Goal: Task Accomplishment & Management: Manage account settings

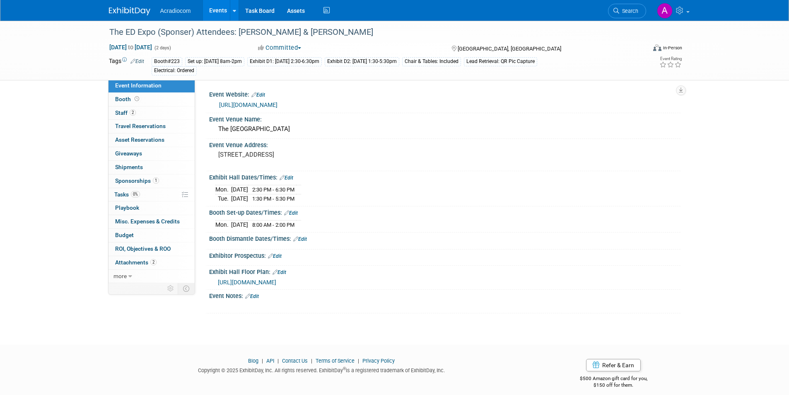
click at [133, 7] on img at bounding box center [129, 11] width 41 height 8
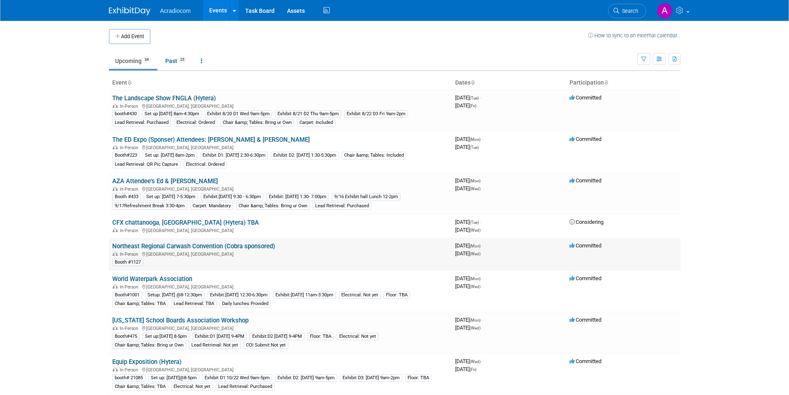
click at [249, 250] on link "Northeast Regional Carwash Convention (Cobra sponsored)" at bounding box center [193, 245] width 163 height 7
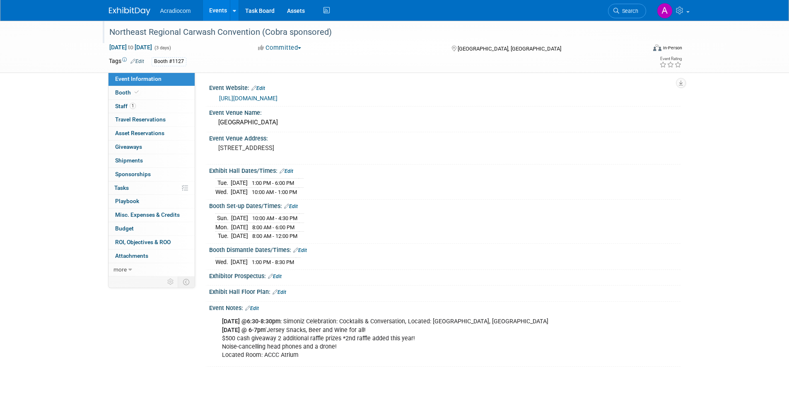
click at [346, 33] on div "Northeast Regional Carwash Convention (Cobra sponsored)" at bounding box center [369, 32] width 527 height 15
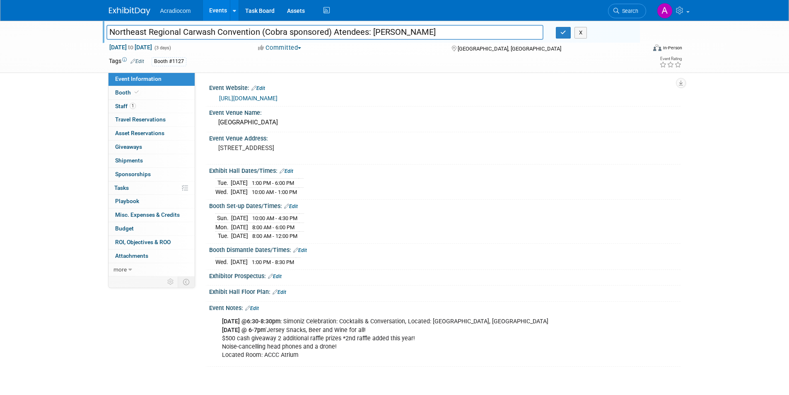
click at [341, 29] on input "Northeast Regional Carwash Convention (Cobra sponsored) Atendees: Dennis" at bounding box center [325, 32] width 438 height 15
type input "Northeast Regional Carwash Convention (Cobra sponsored) Attendees: Dennis"
click at [559, 33] on button "button" at bounding box center [563, 33] width 15 height 12
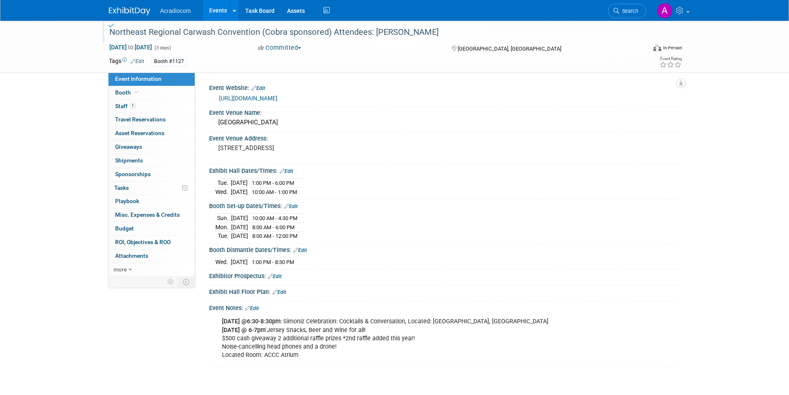
click at [404, 31] on div "Northeast Regional Carwash Convention (Cobra sponsored) Attendees: Dennis" at bounding box center [369, 32] width 527 height 15
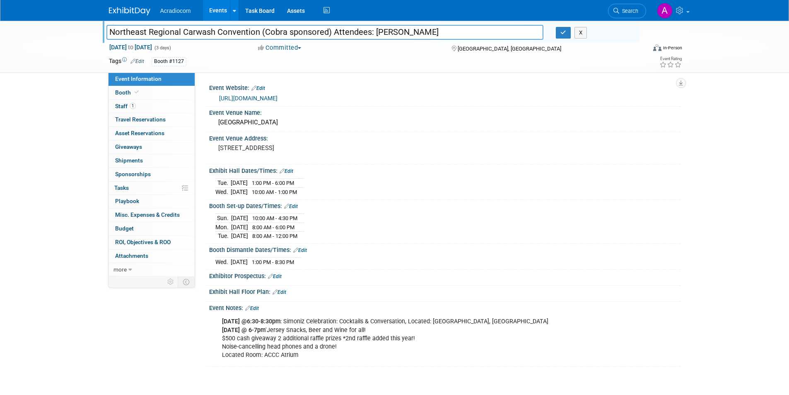
drag, startPoint x: 409, startPoint y: 31, endPoint x: 335, endPoint y: 26, distance: 74.0
click at [335, 26] on input "Northeast Regional Carwash Convention (Cobra sponsored) Attendees: Dennis" at bounding box center [325, 32] width 438 height 15
click at [566, 34] on icon "button" at bounding box center [564, 32] width 6 height 5
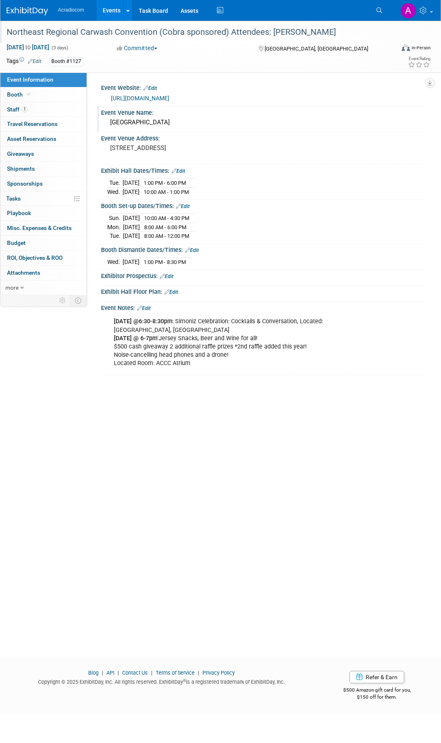
click at [169, 123] on div "[GEOGRAPHIC_DATA]" at bounding box center [262, 122] width 311 height 13
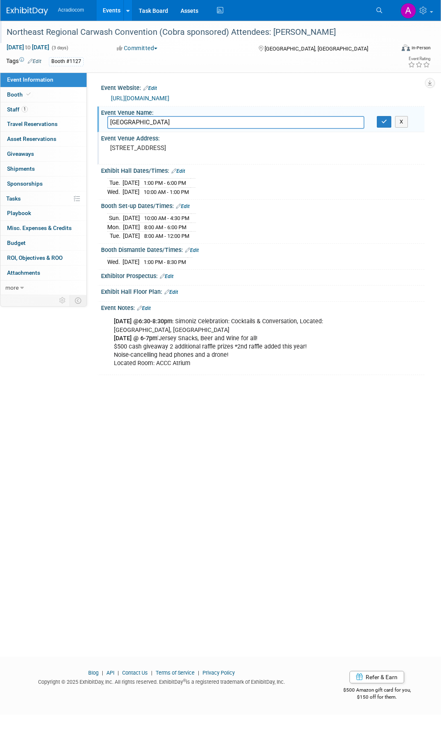
click at [163, 147] on pre "[STREET_ADDRESS]" at bounding box center [168, 147] width 116 height 7
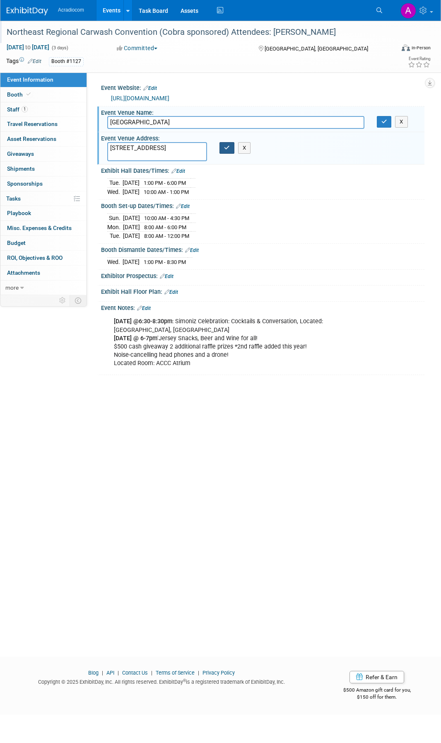
click at [227, 147] on icon "button" at bounding box center [227, 147] width 6 height 5
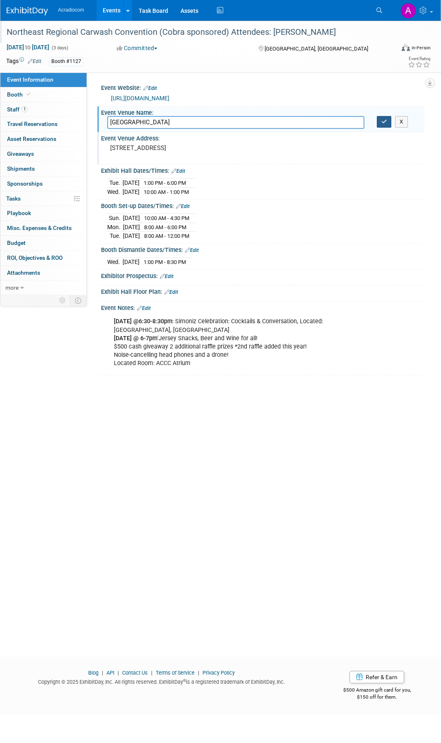
click at [382, 121] on icon "button" at bounding box center [385, 121] width 6 height 5
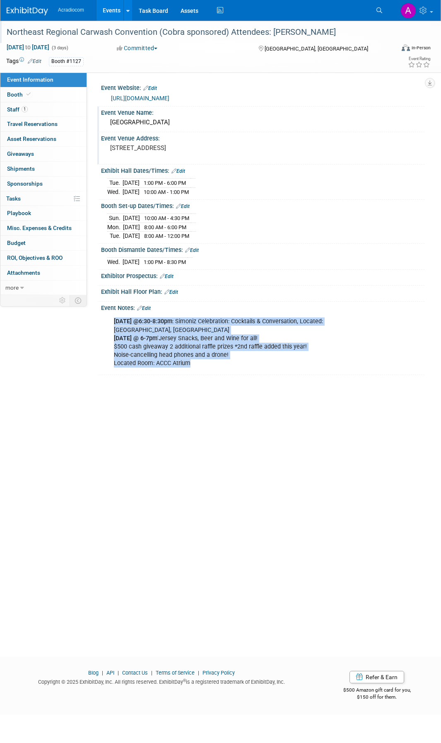
drag, startPoint x: 185, startPoint y: 358, endPoint x: 103, endPoint y: 321, distance: 90.5
click at [103, 321] on div "Mon Oct 6 @6:30-8:30pm : Simoniz Celebration: Cocktails & Conversation, Located…" at bounding box center [263, 341] width 324 height 61
copy div "Mon Oct 6 @6:30-8:30pm : Simoniz Celebration: Cocktails & Conversation, Located…"
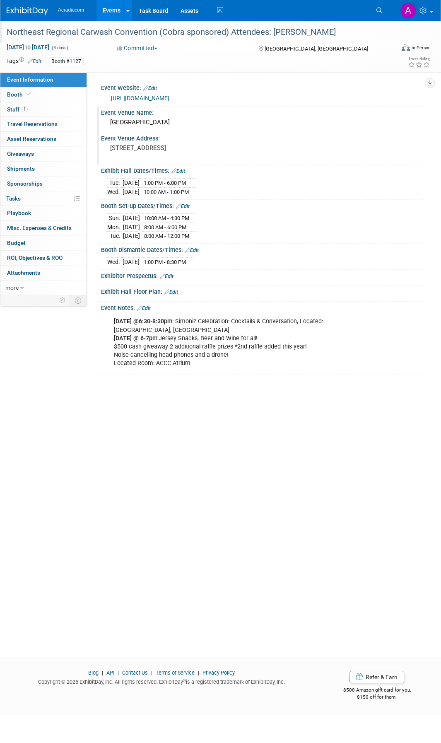
click at [178, 95] on div "[URL][DOMAIN_NAME]" at bounding box center [264, 99] width 307 height 10
click at [169, 97] on link "[URL][DOMAIN_NAME]" at bounding box center [140, 98] width 58 height 7
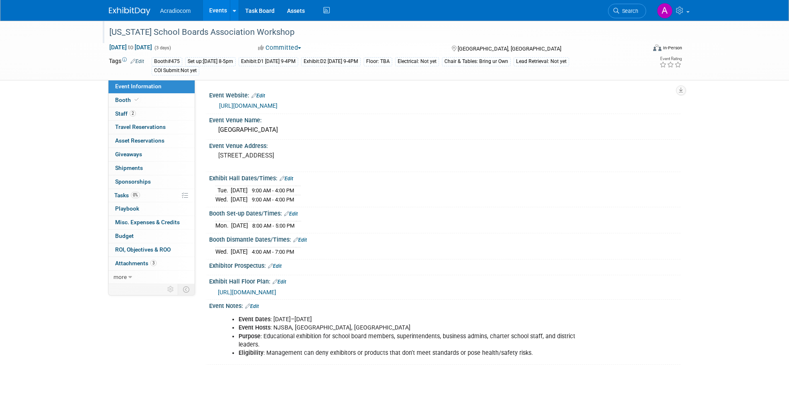
click at [345, 35] on div "[US_STATE] School Boards Association Workshop" at bounding box center [369, 32] width 527 height 15
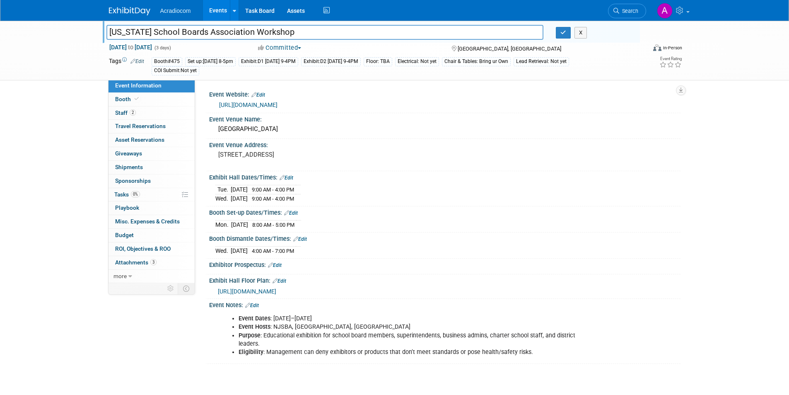
click at [377, 33] on input "[US_STATE] School Boards Association Workshop" at bounding box center [325, 32] width 438 height 15
type input "[US_STATE] School Boards Association Workshop Attendees: [PERSON_NAME]"
click at [563, 31] on icon "button" at bounding box center [564, 32] width 6 height 5
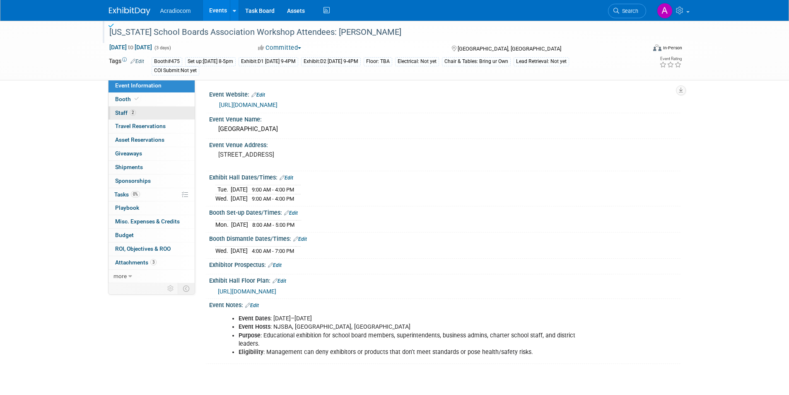
click at [142, 110] on link "2 Staff 2" at bounding box center [152, 112] width 86 height 13
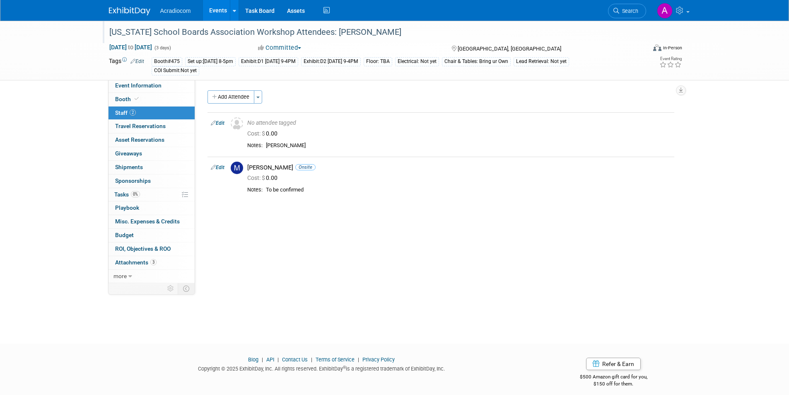
click at [395, 33] on div "[US_STATE] School Boards Association Workshop Attendees: [PERSON_NAME]" at bounding box center [369, 32] width 527 height 15
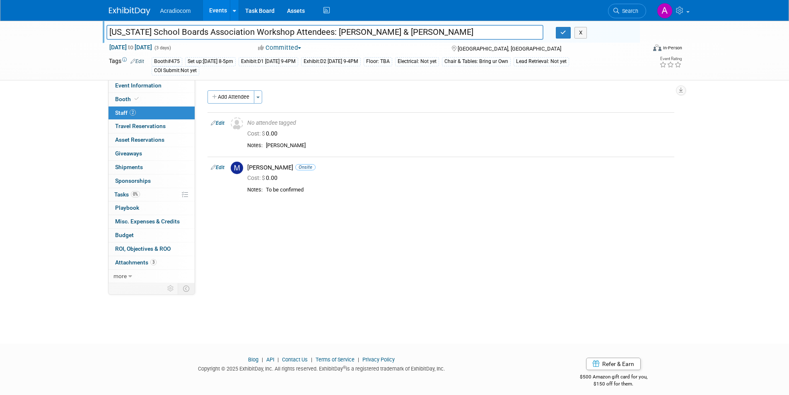
type input "[US_STATE] School Boards Association Workshop Attendees: [PERSON_NAME] & [PERSO…"
click at [561, 34] on icon "button" at bounding box center [564, 32] width 6 height 5
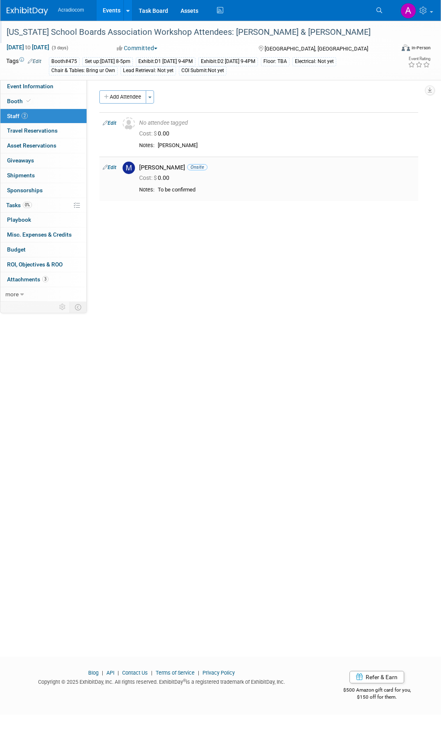
click at [108, 168] on link "Edit" at bounding box center [110, 167] width 14 height 6
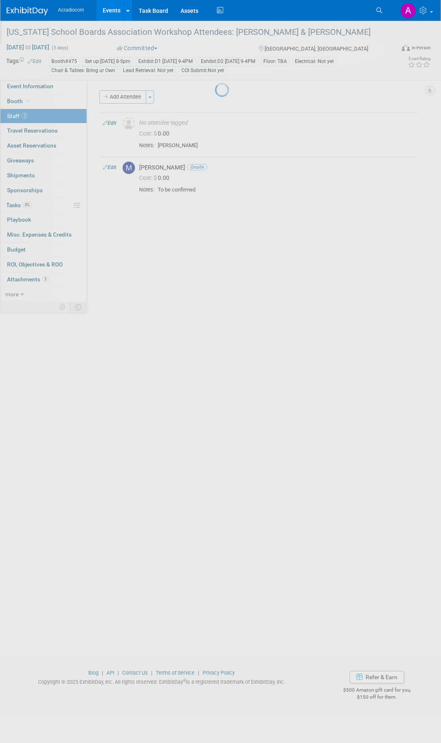
select select "5f2cbf7f-35e5-4fa4-8489-7bc72f42977b"
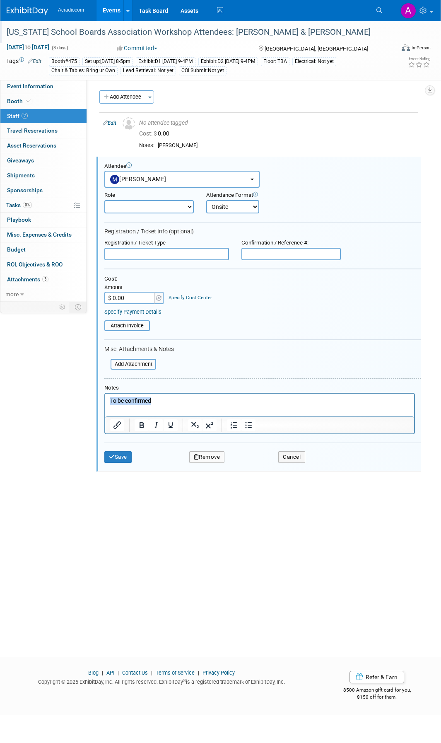
drag, startPoint x: 172, startPoint y: 401, endPoint x: 101, endPoint y: 401, distance: 70.9
click at [105, 394] on html "To be confirmed" at bounding box center [259, 399] width 309 height 12
click at [293, 394] on button "Cancel" at bounding box center [291, 457] width 27 height 12
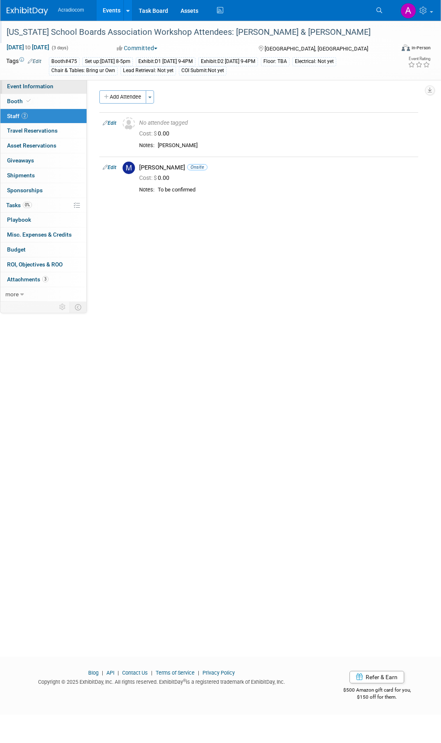
click at [28, 91] on link "Event Information" at bounding box center [43, 86] width 86 height 15
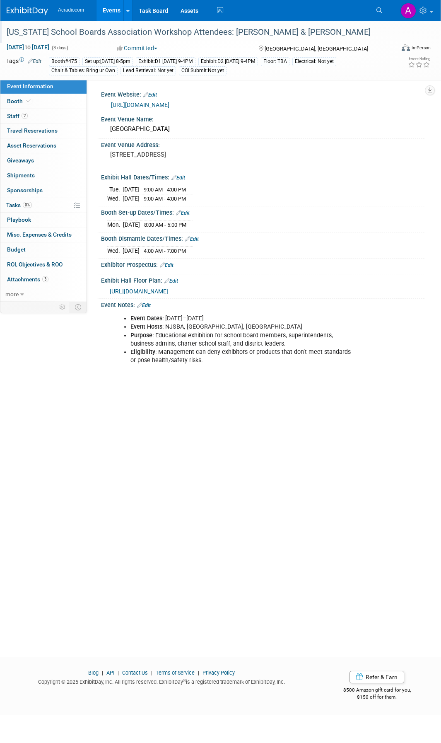
click at [169, 103] on link "[URL][DOMAIN_NAME]" at bounding box center [140, 105] width 58 height 7
click at [202, 357] on li "Eligibility : Management can deny exhibitors or products that don’t meet standa…" at bounding box center [242, 356] width 223 height 17
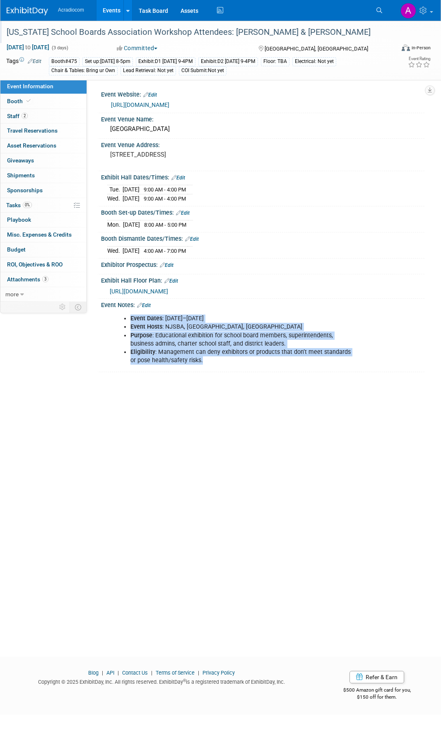
drag, startPoint x: 198, startPoint y: 359, endPoint x: 120, endPoint y: 321, distance: 86.7
click at [120, 321] on ul "Event Dates : October 20–23, 2025 Event Hosts : NJSBA, NJASA, NJASBO Purpose : …" at bounding box center [233, 339] width 239 height 50
copy ul "Event Dates : October 20–23, 2025 Event Hosts : NJSBA, NJASA, NJASBO Purpose : …"
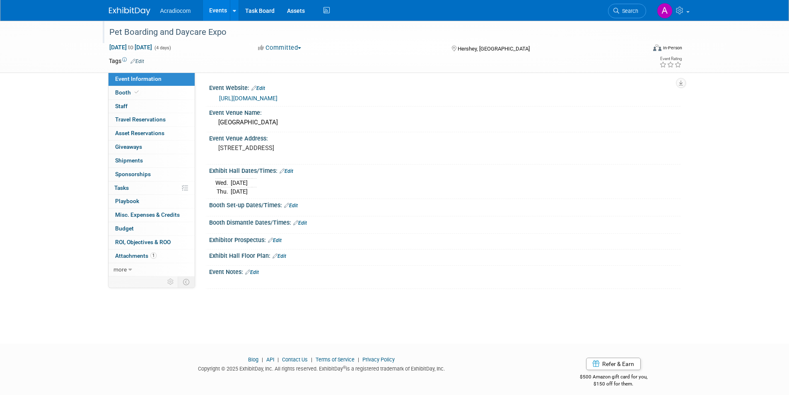
click at [289, 32] on div "Pet Boarding and Daycare Expo" at bounding box center [369, 32] width 527 height 15
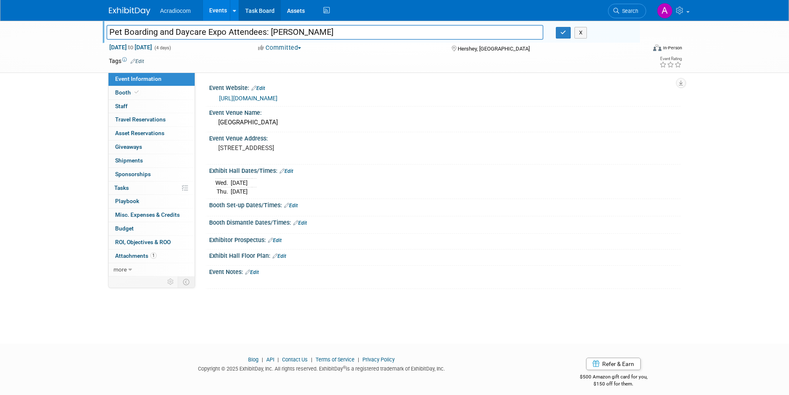
type input "Pet Boarding and Daycare Expo Attendees: Dennis"
click at [562, 38] on button "button" at bounding box center [563, 33] width 15 height 12
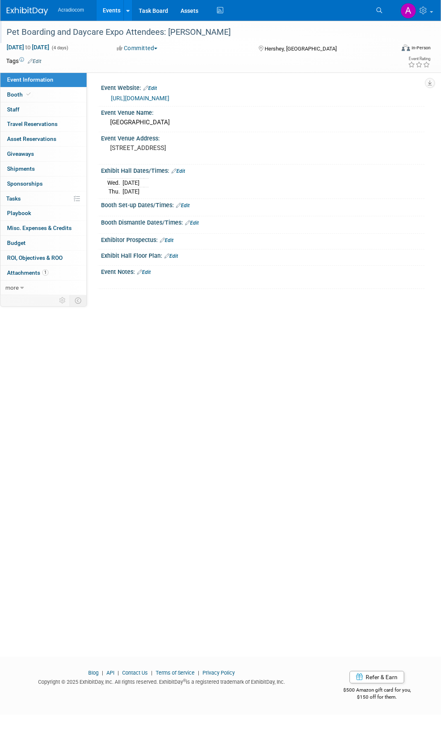
click at [167, 96] on link "https://www.barkleighshows.com/pbd-expo/" at bounding box center [140, 98] width 58 height 7
click at [185, 171] on link "Edit" at bounding box center [179, 171] width 14 height 6
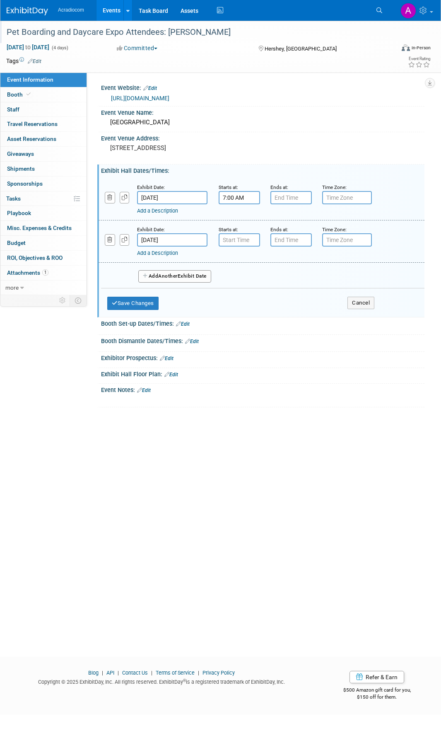
click at [251, 194] on input "7:00 AM" at bounding box center [239, 197] width 41 height 13
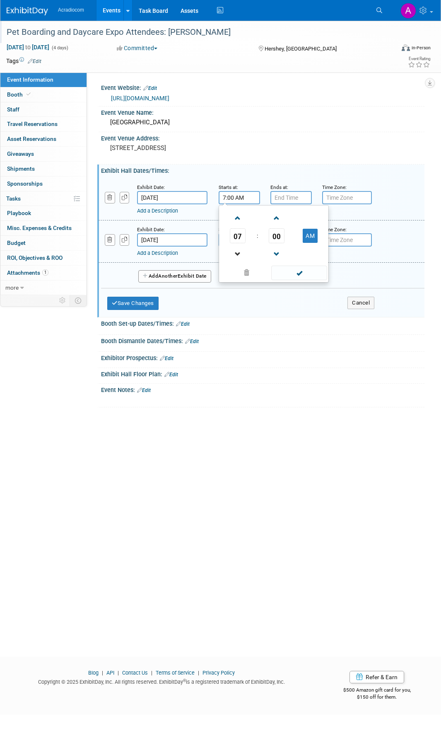
click at [237, 262] on link at bounding box center [238, 253] width 16 height 21
click at [234, 215] on span at bounding box center [238, 218] width 15 height 15
click at [235, 216] on span at bounding box center [238, 218] width 15 height 15
type input "8:00 AM"
click at [293, 269] on span at bounding box center [299, 273] width 56 height 15
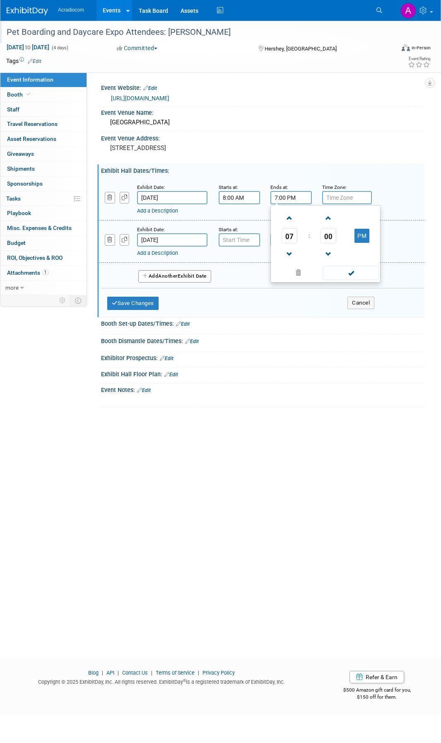
click at [290, 201] on input "7:00 PM" at bounding box center [291, 197] width 41 height 13
click at [295, 252] on span at bounding box center [290, 254] width 15 height 15
type input "4:00 PM"
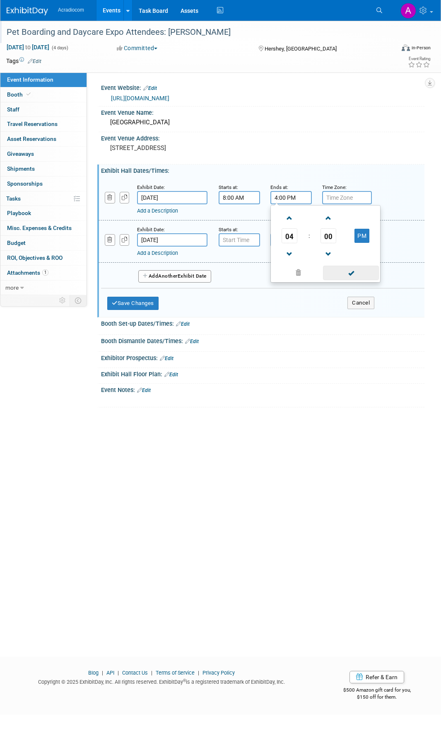
click at [354, 271] on span at bounding box center [351, 273] width 56 height 15
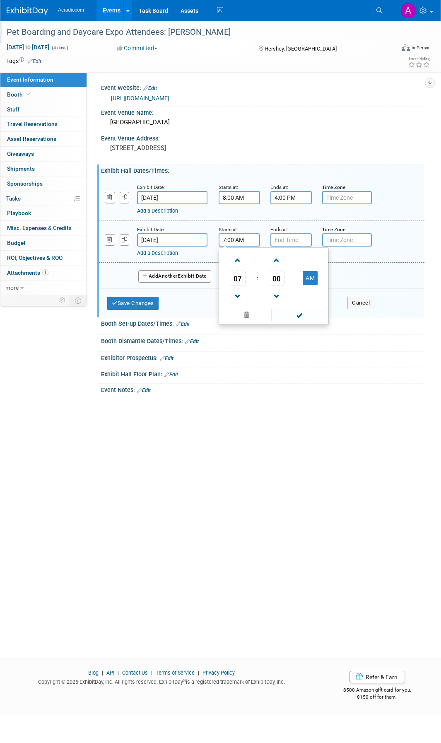
click at [244, 239] on input "7:00 AM" at bounding box center [239, 239] width 41 height 13
click at [236, 257] on span at bounding box center [238, 260] width 15 height 15
type input "8:00 AM"
click at [296, 239] on input "7:00 PM" at bounding box center [291, 239] width 41 height 13
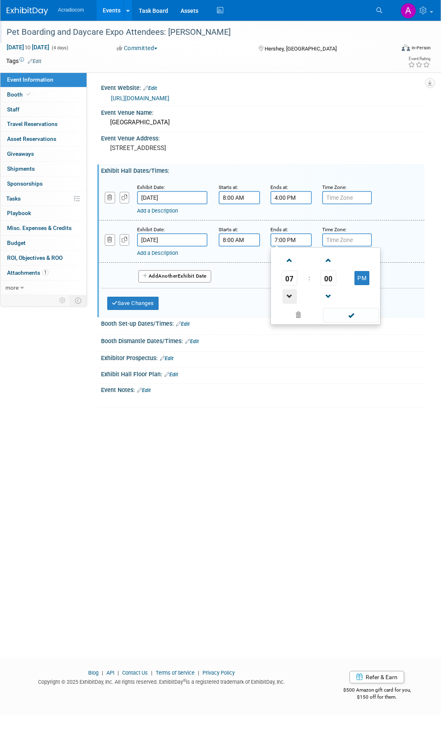
click at [290, 295] on span at bounding box center [290, 296] width 15 height 15
type input "4:00 PM"
click at [332, 311] on span at bounding box center [351, 315] width 56 height 15
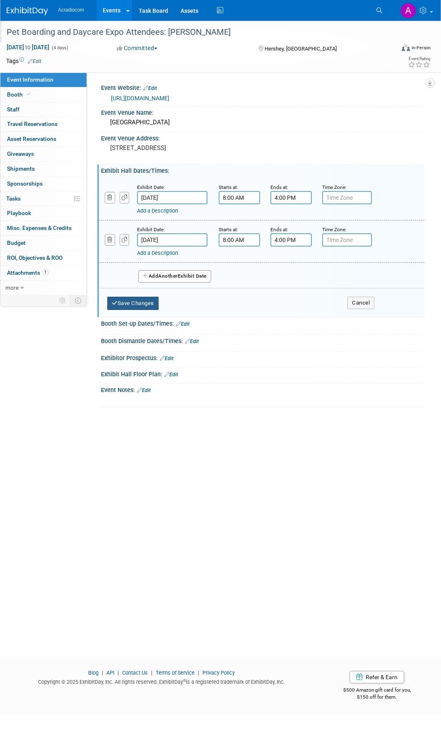
click at [151, 303] on button "Save Changes" at bounding box center [132, 303] width 51 height 13
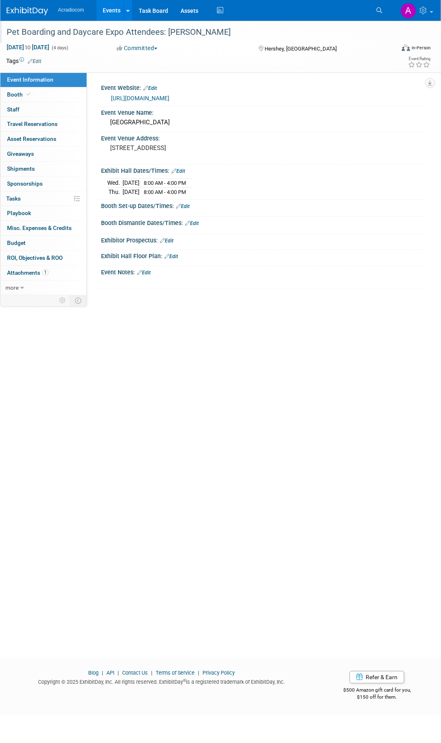
click at [187, 205] on link "Edit" at bounding box center [183, 206] width 14 height 6
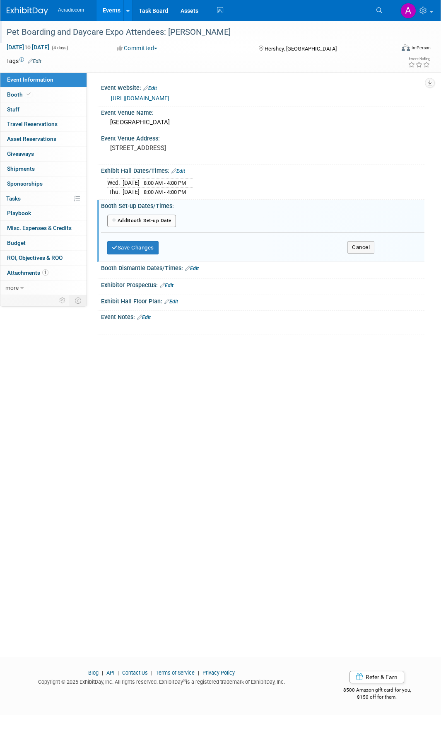
click at [137, 224] on button "Add Another Booth Set-up Date" at bounding box center [141, 221] width 69 height 12
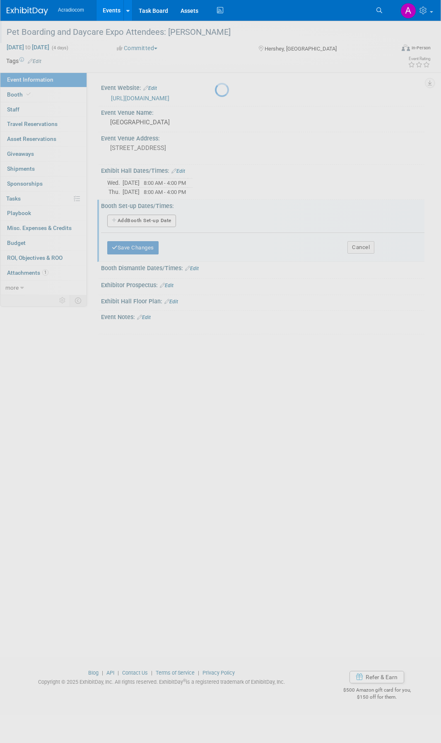
select select "10"
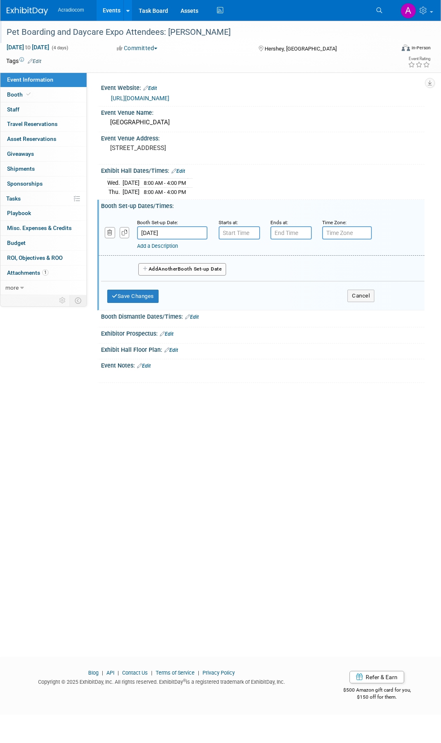
click at [188, 235] on input "Nov 10, 2025" at bounding box center [172, 232] width 70 height 13
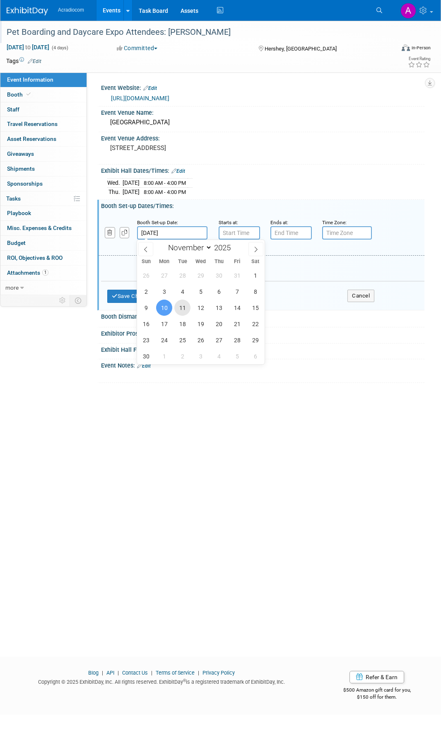
click at [185, 304] on span "11" at bounding box center [182, 308] width 16 height 16
type input "Nov 11, 2025"
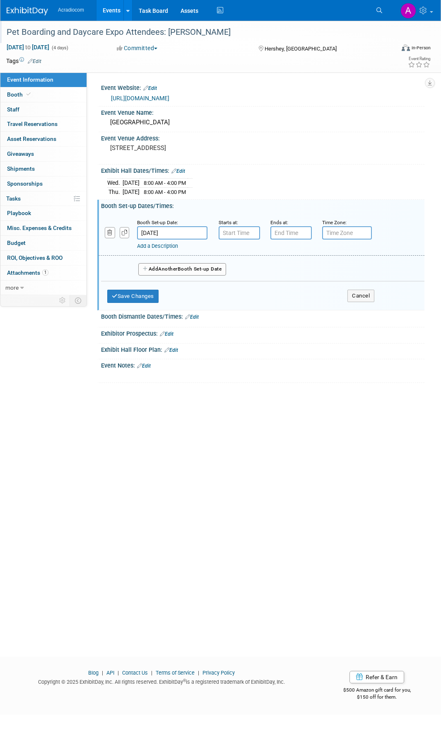
click at [164, 229] on input "Nov 11, 2025" at bounding box center [172, 232] width 70 height 13
click at [279, 277] on div "Add Another Booth Set-up Date" at bounding box center [263, 267] width 324 height 22
click at [139, 298] on button "Save Changes" at bounding box center [132, 296] width 51 height 13
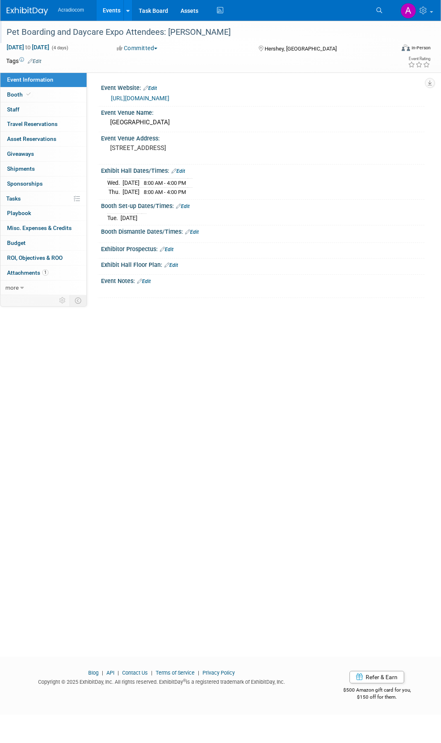
click at [169, 97] on link "https://www.barkleighshows.com/pbd-expo/" at bounding box center [140, 98] width 58 height 7
click at [190, 148] on pre "325 University Dr, Hershey, PA 17033" at bounding box center [168, 147] width 116 height 7
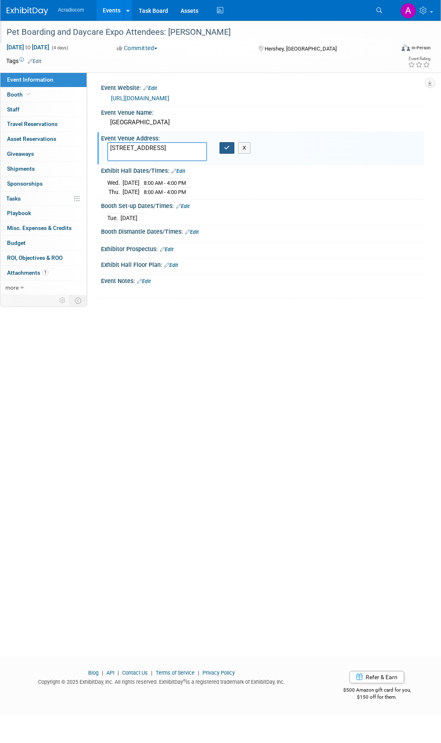
click at [223, 148] on button "button" at bounding box center [227, 148] width 15 height 12
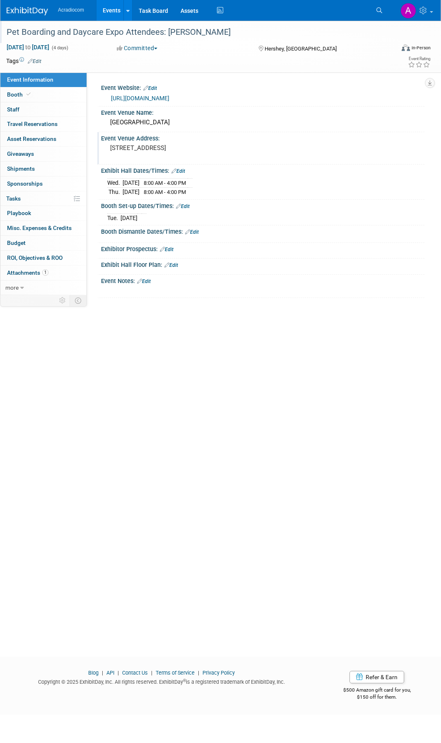
click at [227, 394] on div "Pet Boarding and Daycare Expo Attendees: Dennis Nov 10, 2025 to Nov 13, 2025 (4…" at bounding box center [220, 331] width 441 height 621
click at [183, 123] on div "Hershey Lodge & Convention Center" at bounding box center [262, 122] width 311 height 13
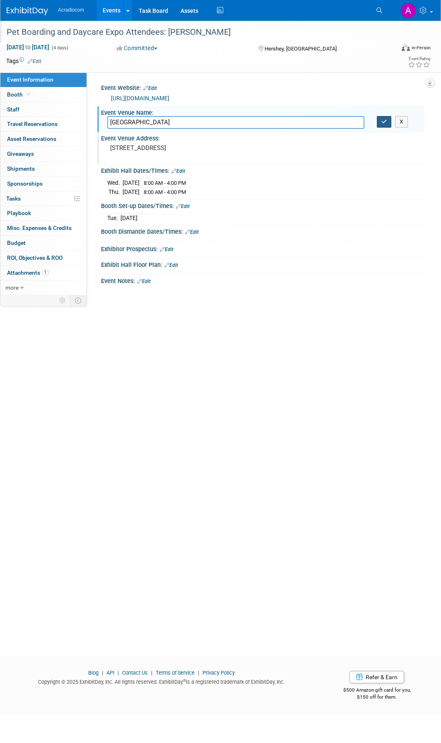
click at [384, 124] on icon "button" at bounding box center [385, 121] width 6 height 5
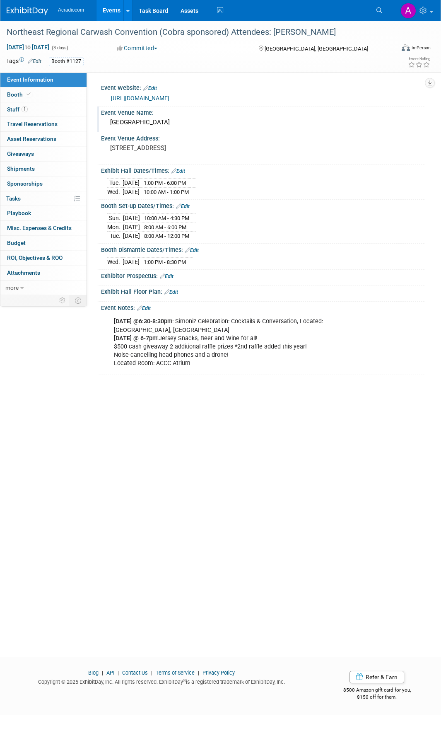
click at [175, 121] on div "[GEOGRAPHIC_DATA]" at bounding box center [262, 122] width 311 height 13
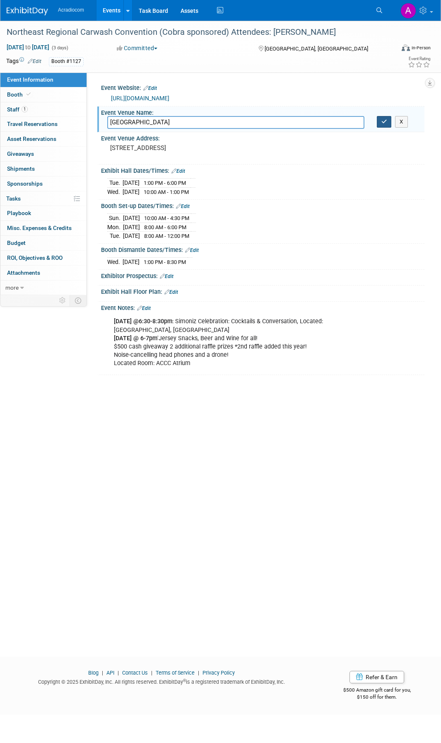
click at [381, 127] on button "button" at bounding box center [384, 122] width 15 height 12
